Goal: Check status: Check status

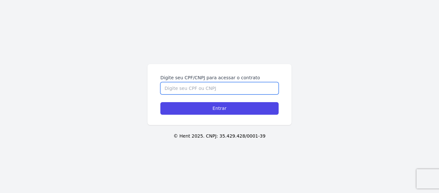
click at [235, 90] on input "Digite seu CPF/CNPJ para acessar o contrato" at bounding box center [220, 88] width 118 height 12
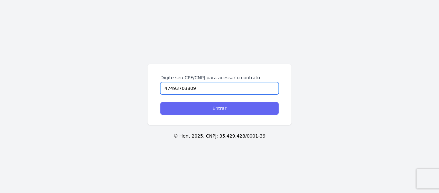
type input "47493703809"
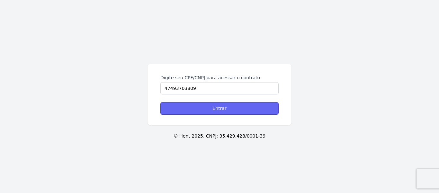
click at [230, 108] on input "Entrar" at bounding box center [220, 108] width 118 height 13
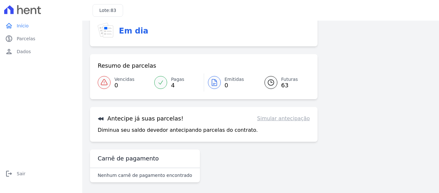
scroll to position [53, 0]
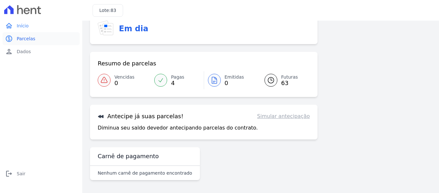
click at [29, 34] on link "paid Parcelas" at bounding box center [41, 38] width 77 height 13
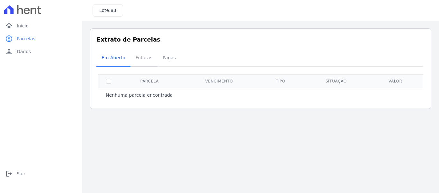
click at [135, 58] on span "Futuras" at bounding box center [144, 57] width 24 height 13
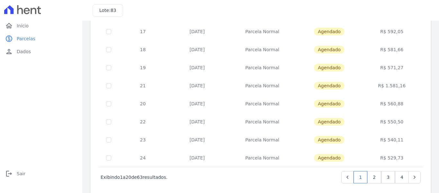
scroll to position [293, 0]
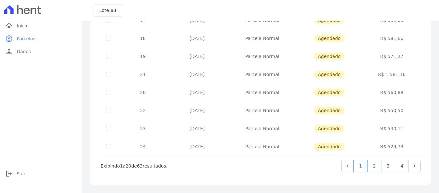
click at [369, 165] on link "2" at bounding box center [375, 166] width 14 height 12
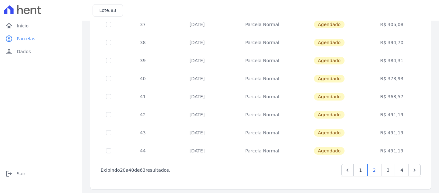
scroll to position [293, 0]
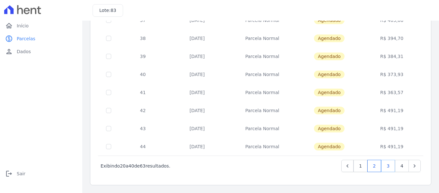
click at [386, 165] on link "3" at bounding box center [388, 166] width 14 height 12
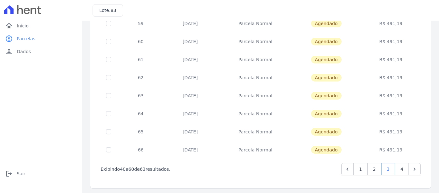
scroll to position [293, 0]
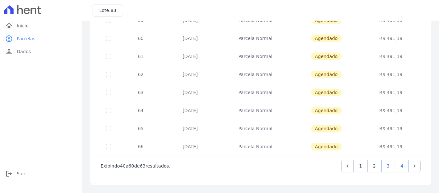
click at [399, 162] on link "4" at bounding box center [402, 166] width 14 height 12
